Goal: Browse casually

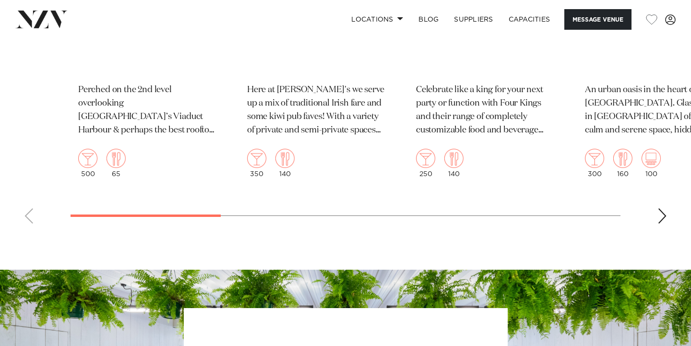
scroll to position [1388, 0]
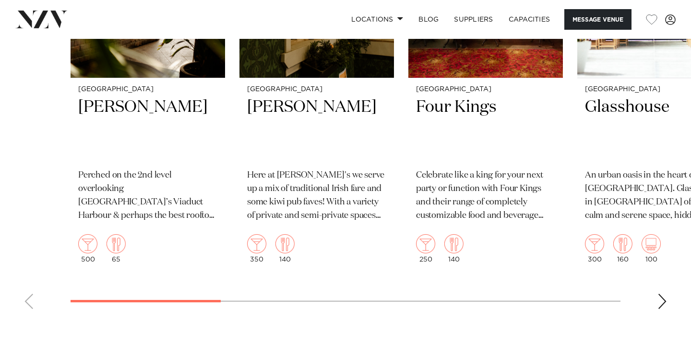
click at [663, 309] on div "Next slide" at bounding box center [663, 301] width 10 height 15
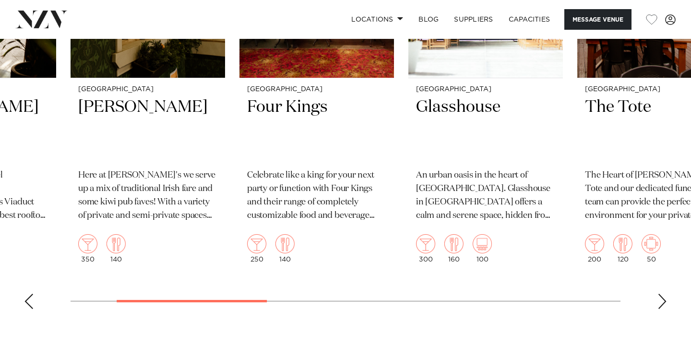
click at [665, 309] on div "Next slide" at bounding box center [663, 301] width 10 height 15
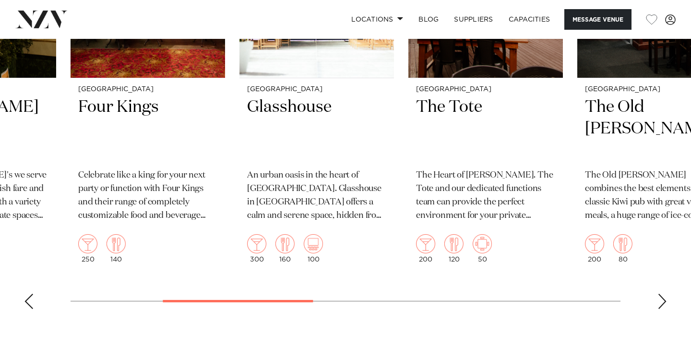
click at [665, 309] on div "Next slide" at bounding box center [663, 301] width 10 height 15
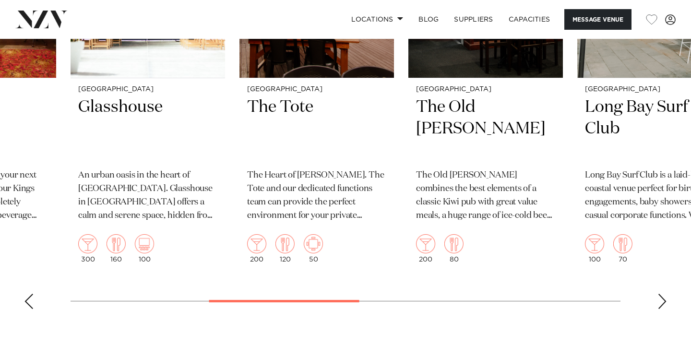
click at [665, 309] on div "Next slide" at bounding box center [663, 301] width 10 height 15
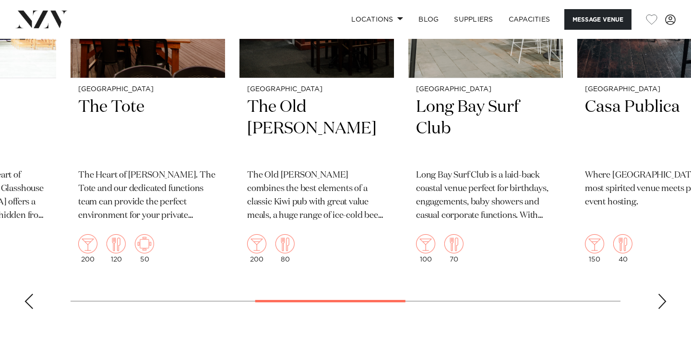
click at [665, 309] on div "Next slide" at bounding box center [663, 301] width 10 height 15
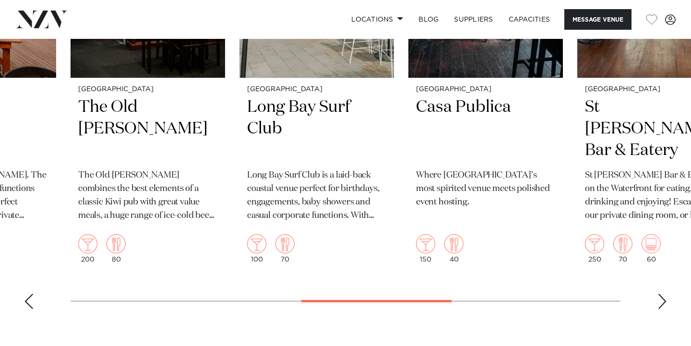
click at [665, 309] on div "Next slide" at bounding box center [663, 301] width 10 height 15
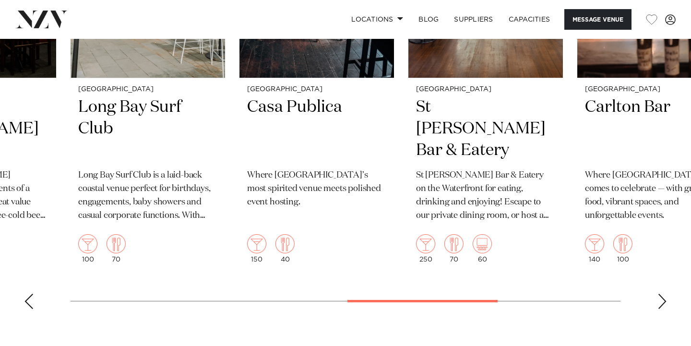
click at [665, 309] on div "Next slide" at bounding box center [663, 301] width 10 height 15
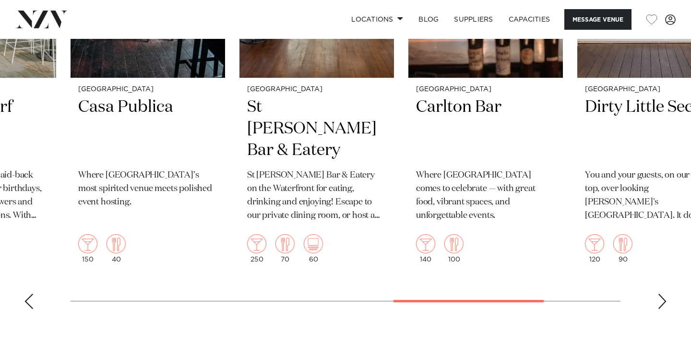
click at [665, 309] on div "Next slide" at bounding box center [663, 301] width 10 height 15
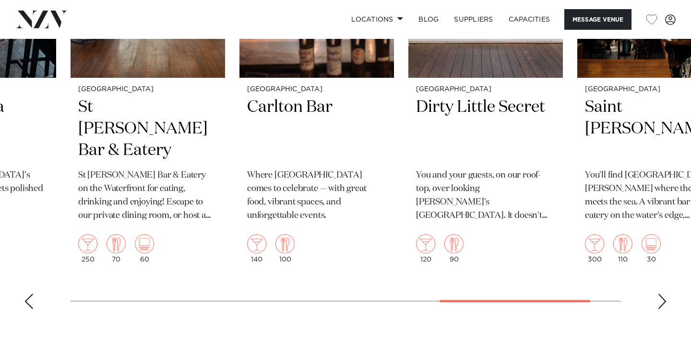
click at [665, 309] on div "Next slide" at bounding box center [663, 301] width 10 height 15
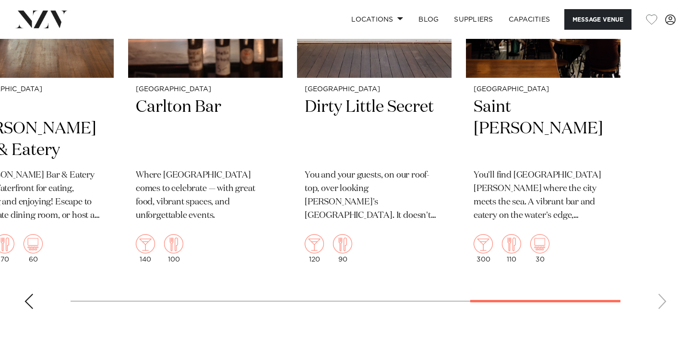
click at [29, 309] on div "Previous slide" at bounding box center [29, 301] width 10 height 15
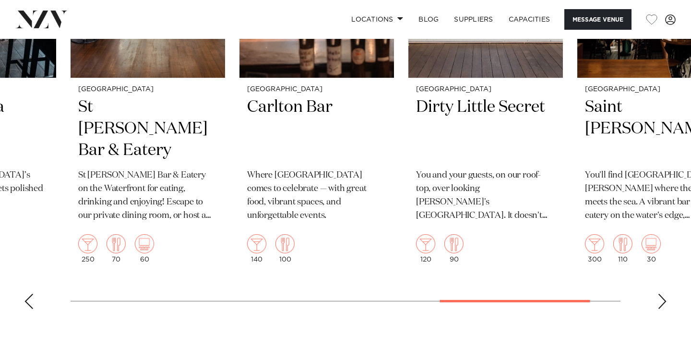
click at [29, 309] on div "Previous slide" at bounding box center [29, 301] width 10 height 15
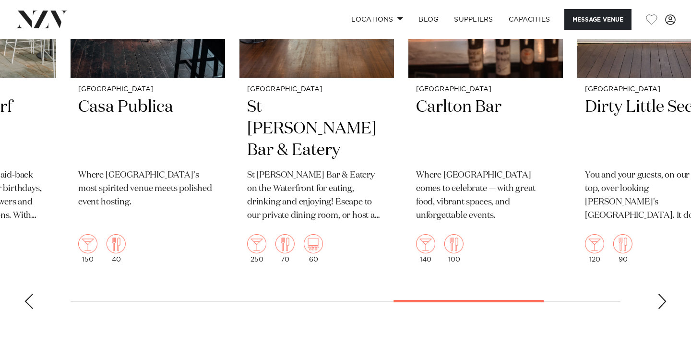
click at [29, 309] on div "Previous slide" at bounding box center [29, 301] width 10 height 15
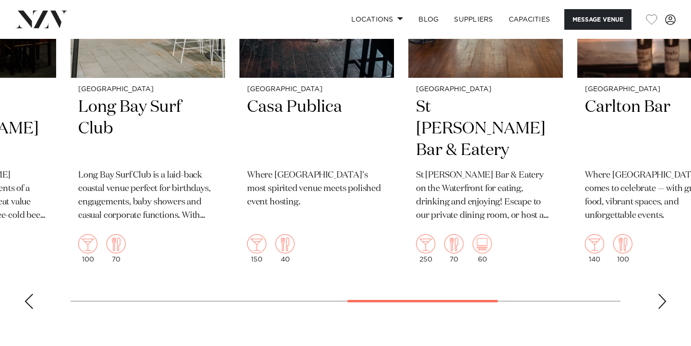
click at [29, 309] on div "Previous slide" at bounding box center [29, 301] width 10 height 15
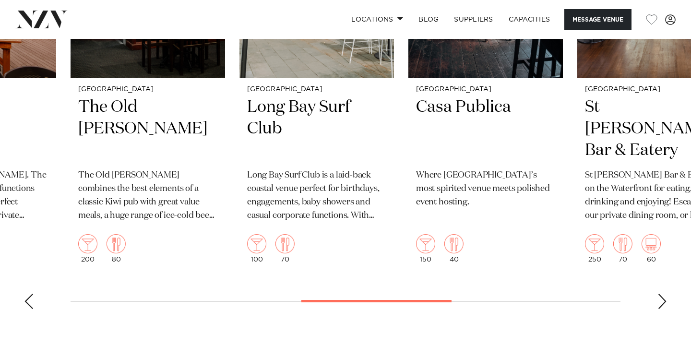
click at [29, 309] on div "Previous slide" at bounding box center [29, 301] width 10 height 15
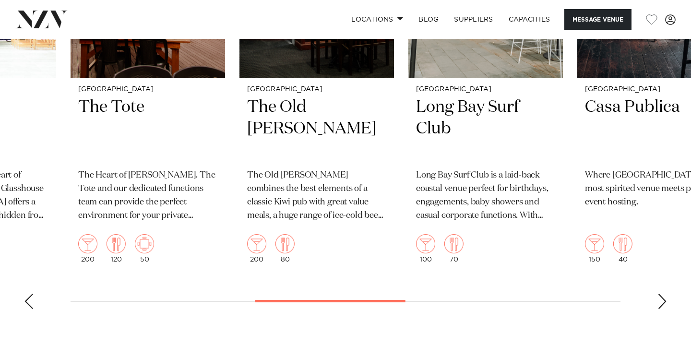
click at [29, 309] on div "Previous slide" at bounding box center [29, 301] width 10 height 15
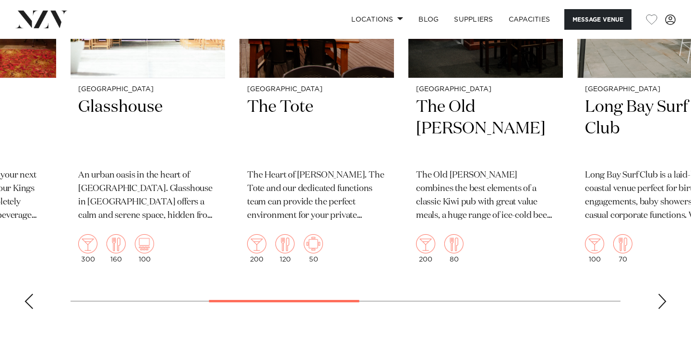
click at [29, 309] on div "Previous slide" at bounding box center [29, 301] width 10 height 15
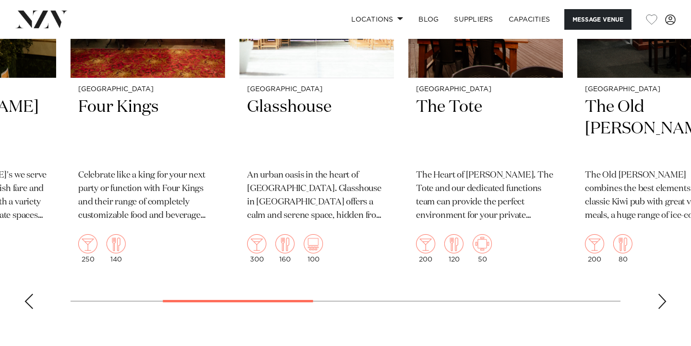
click at [29, 309] on div "Previous slide" at bounding box center [29, 301] width 10 height 15
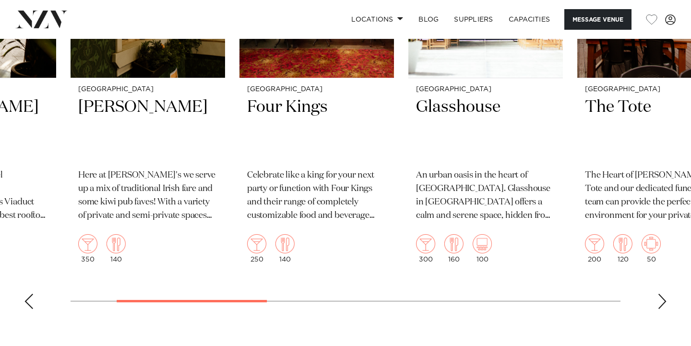
click at [29, 309] on div "Previous slide" at bounding box center [29, 301] width 10 height 15
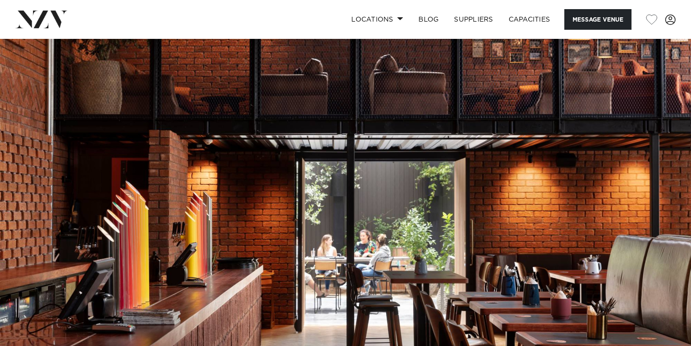
scroll to position [0, 0]
